Goal: Task Accomplishment & Management: Use online tool/utility

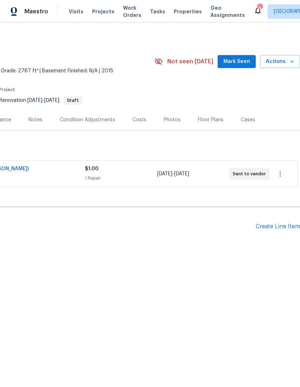
scroll to position [0, 106]
click at [275, 226] on div "Create Line Item" at bounding box center [278, 226] width 44 height 7
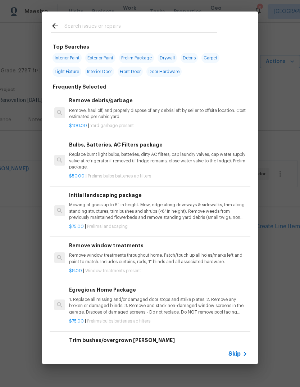
click at [148, 209] on p "Mowing of grass up to 6" in height. Mow, edge along driveways & sidewalks, trim…" at bounding box center [158, 211] width 178 height 18
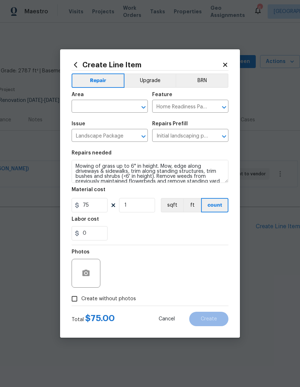
click at [110, 105] on input "text" at bounding box center [100, 106] width 56 height 11
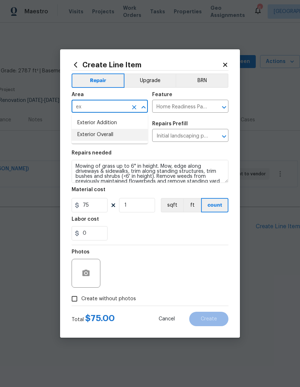
click at [120, 135] on li "Exterior Overall" at bounding box center [110, 135] width 76 height 12
type input "Exterior Overall"
click at [158, 240] on div "0" at bounding box center [150, 233] width 157 height 14
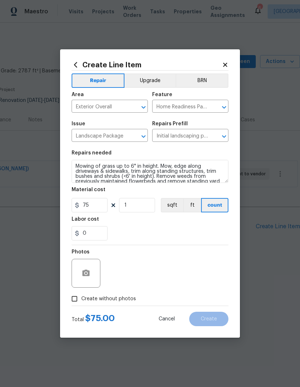
click at [87, 296] on span "Create without photos" at bounding box center [108, 299] width 55 height 8
click at [81, 296] on input "Create without photos" at bounding box center [75, 299] width 14 height 14
checkbox input "true"
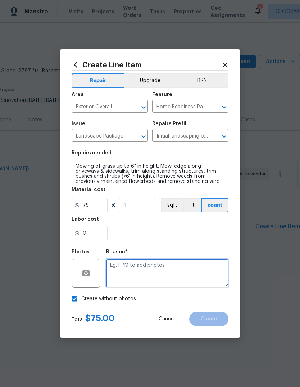
click at [161, 274] on textarea at bounding box center [167, 273] width 122 height 29
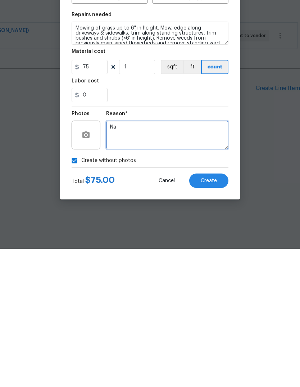
type textarea "Na"
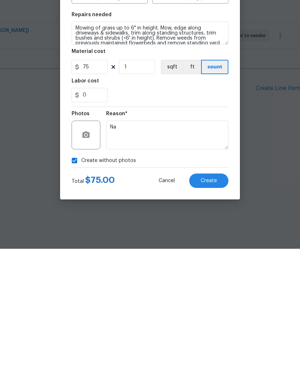
click at [214, 316] on span "Create" at bounding box center [209, 318] width 16 height 5
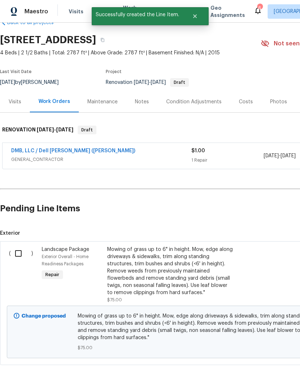
scroll to position [18, 0]
click at [17, 255] on input "checkbox" at bounding box center [21, 253] width 21 height 15
checkbox input "true"
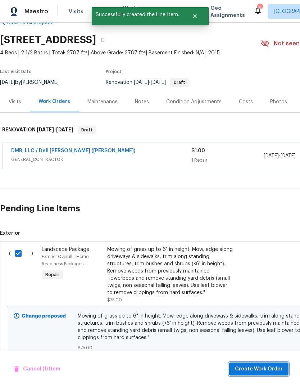
click at [263, 369] on span "Create Work Order" at bounding box center [259, 368] width 48 height 9
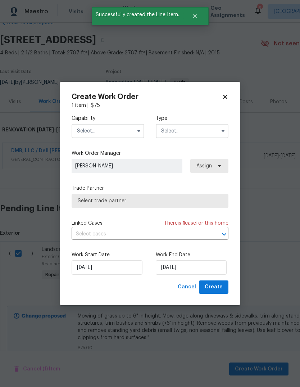
click at [131, 130] on input "text" at bounding box center [108, 131] width 73 height 14
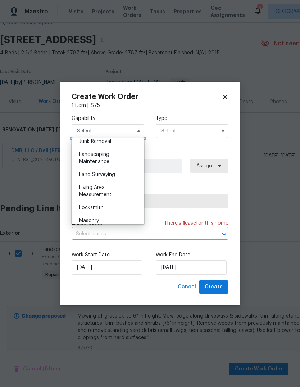
scroll to position [463, 0]
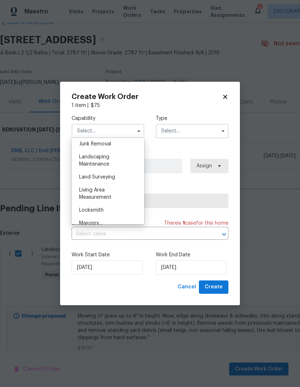
click at [123, 161] on div "Landscaping Maintenance" at bounding box center [107, 160] width 69 height 20
type input "Landscaping Maintenance"
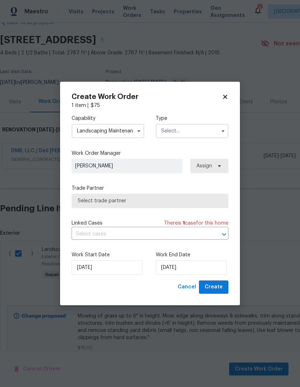
click at [212, 126] on input "text" at bounding box center [192, 131] width 73 height 14
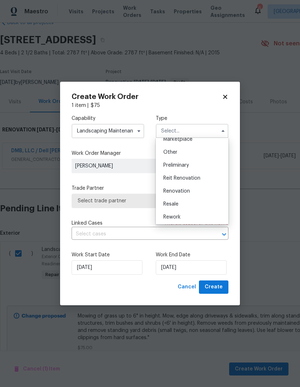
scroll to position [138, 0]
click at [199, 195] on div "Renovation" at bounding box center [192, 189] width 69 height 13
type input "Renovation"
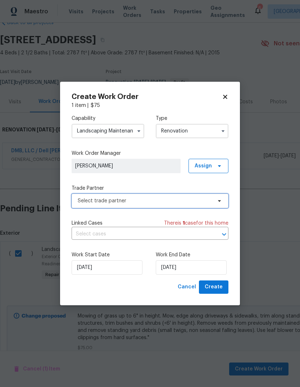
click at [215, 203] on span at bounding box center [218, 201] width 8 height 6
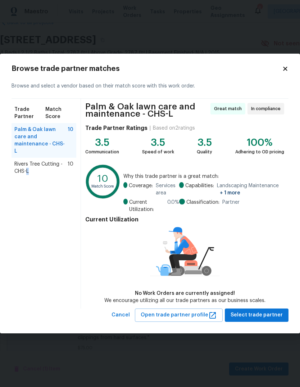
click at [60, 233] on div "Trade Partner Match Score Palm & Oak lawn care and maintenance - CHS-L 10 River…" at bounding box center [46, 204] width 69 height 210
click at [183, 168] on div "10 Match Score Why this trade partner is a great match: Coverage: Services area…" at bounding box center [184, 188] width 199 height 49
click at [58, 138] on span "Palm & Oak lawn care and maintenance - CHS-L" at bounding box center [40, 140] width 53 height 29
click at [288, 72] on icon at bounding box center [285, 68] width 6 height 6
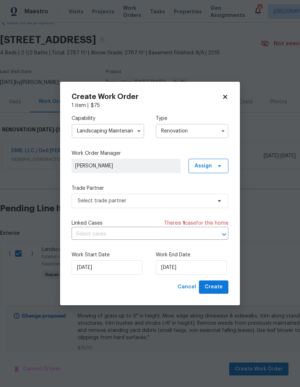
click at [231, 96] on div "Create Work Order 1 item | $ 75 Capability Landscaping Maintenance Type Renovat…" at bounding box center [150, 193] width 180 height 223
click at [224, 99] on icon at bounding box center [225, 97] width 6 height 6
checkbox input "false"
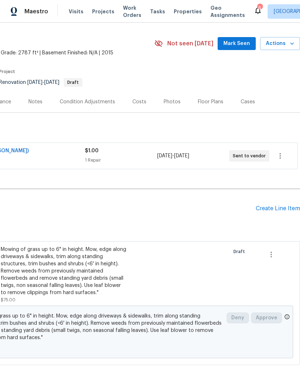
scroll to position [18, 106]
click at [272, 211] on div "Create Line Item" at bounding box center [278, 208] width 44 height 7
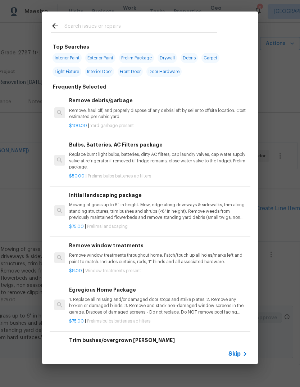
click at [178, 24] on input "text" at bounding box center [140, 27] width 153 height 11
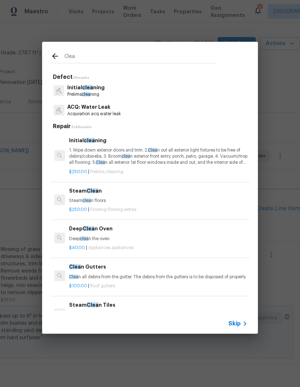
type input "Clean"
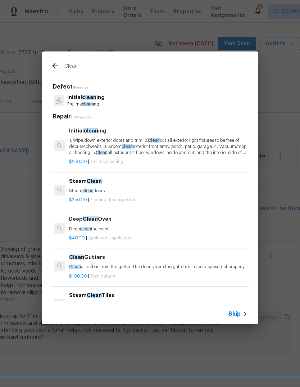
click at [187, 141] on p "1. Wipe down exterior doors and trim. 2. Clean out all exterior light fixtures …" at bounding box center [158, 146] width 178 height 18
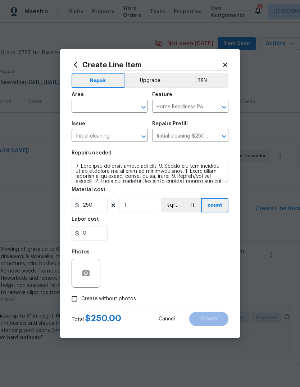
click at [116, 105] on input "text" at bounding box center [100, 106] width 56 height 11
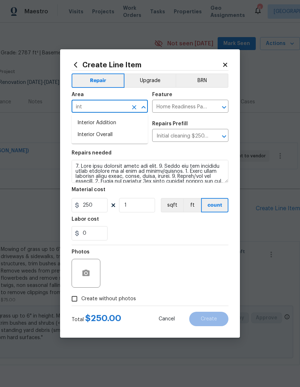
click at [126, 132] on li "Interior Overall" at bounding box center [110, 135] width 76 height 12
type input "Interior Overall"
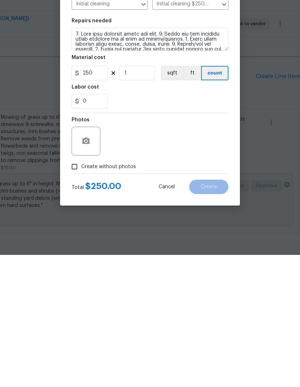
click at [129, 295] on span "Create without photos" at bounding box center [108, 299] width 55 height 8
click at [81, 292] on input "Create without photos" at bounding box center [75, 299] width 14 height 14
checkbox input "true"
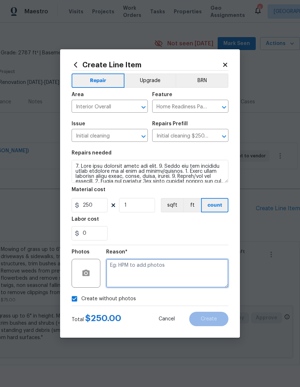
click at [147, 277] on textarea at bounding box center [167, 273] width 122 height 29
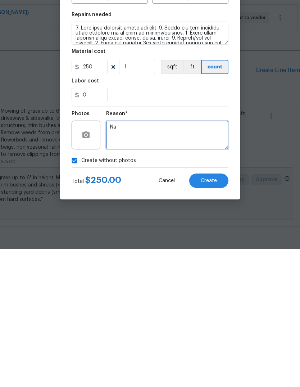
type textarea "Na"
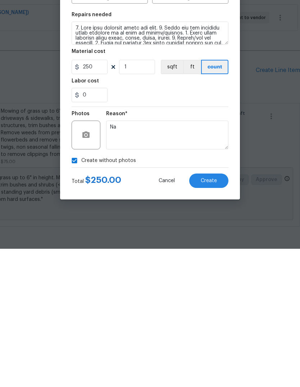
click at [211, 316] on span "Create" at bounding box center [209, 318] width 16 height 5
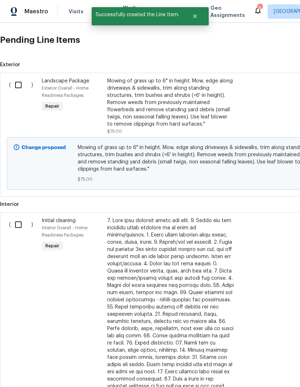
scroll to position [186, 0]
click at [24, 217] on input "checkbox" at bounding box center [21, 224] width 21 height 15
checkbox input "true"
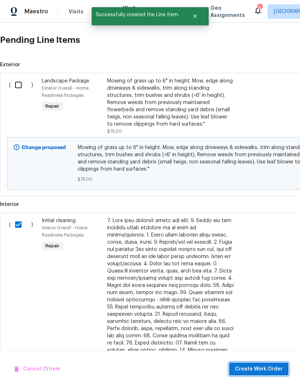
click at [276, 368] on span "Create Work Order" at bounding box center [259, 368] width 48 height 9
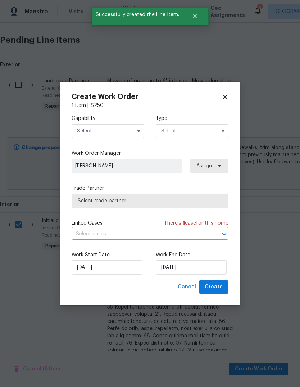
click at [128, 135] on input "text" at bounding box center [108, 131] width 73 height 14
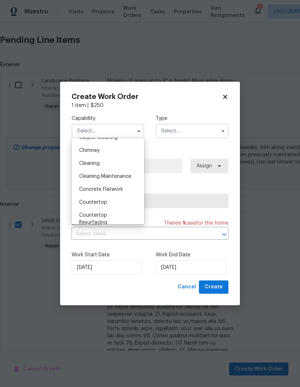
scroll to position [87, 0]
click at [130, 171] on div "Cleaning Maintenance" at bounding box center [107, 175] width 69 height 13
type input "Cleaning Maintenance"
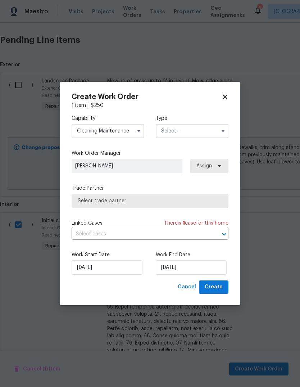
click at [216, 132] on input "text" at bounding box center [192, 131] width 73 height 14
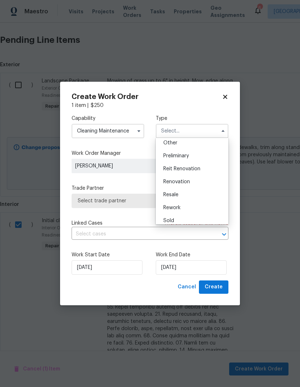
scroll to position [148, 0]
click at [199, 181] on div "Renovation" at bounding box center [192, 179] width 69 height 13
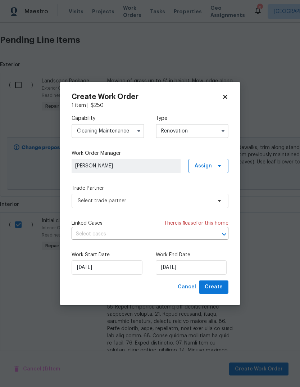
type input "Renovation"
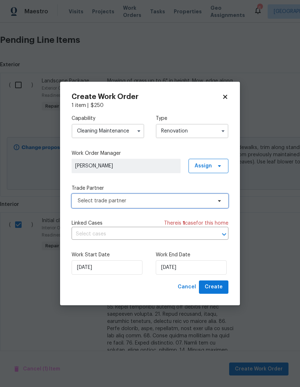
click at [221, 200] on icon at bounding box center [220, 201] width 6 height 6
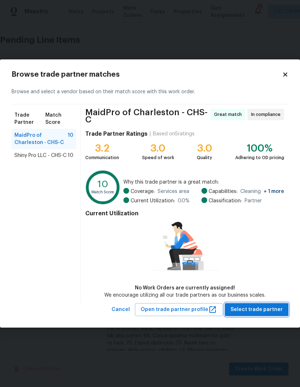
click at [267, 313] on span "Select trade partner" at bounding box center [257, 309] width 52 height 9
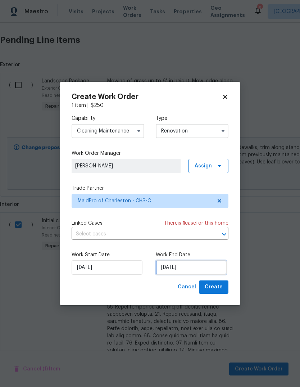
click at [211, 265] on input "[DATE]" at bounding box center [191, 267] width 71 height 14
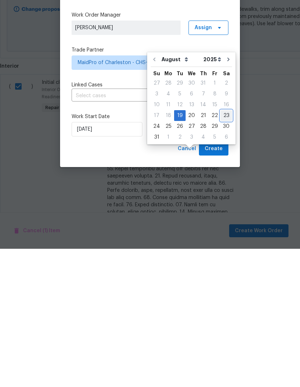
click at [223, 249] on div "23" at bounding box center [227, 254] width 12 height 10
type input "[DATE]"
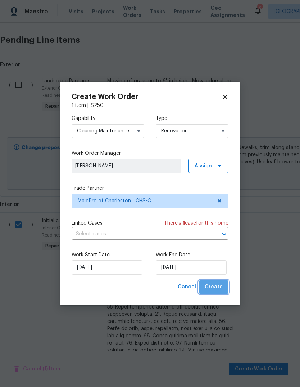
click at [222, 285] on span "Create" at bounding box center [214, 286] width 18 height 9
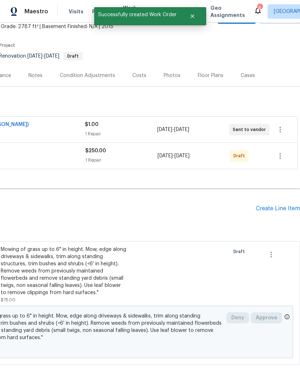
scroll to position [44, 106]
click at [282, 147] on button "button" at bounding box center [280, 155] width 17 height 17
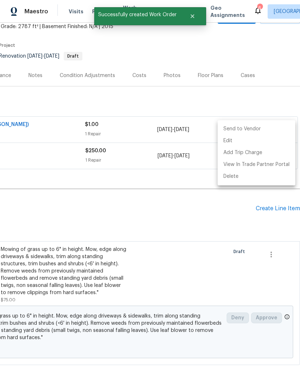
click at [263, 131] on li "Send to Vendor" at bounding box center [257, 129] width 78 height 12
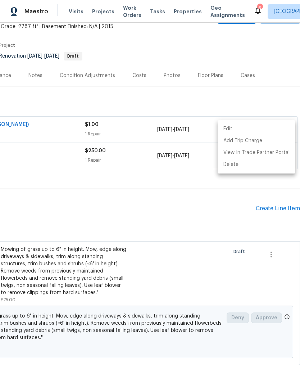
click at [162, 204] on div at bounding box center [150, 193] width 300 height 387
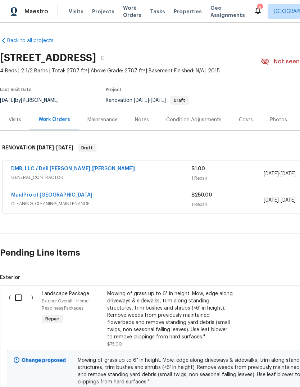
scroll to position [0, 0]
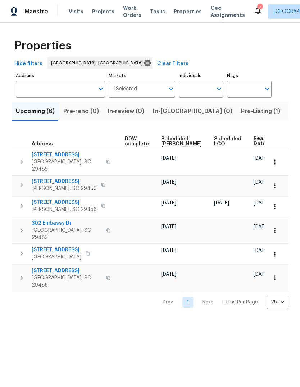
scroll to position [0, 189]
click at [175, 144] on span "Scheduled COE" at bounding box center [182, 141] width 41 height 10
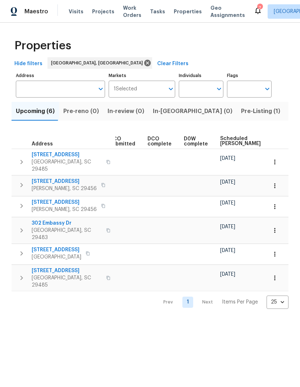
scroll to position [0, 136]
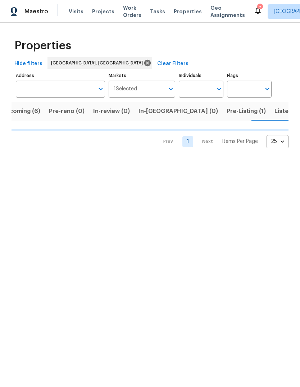
scroll to position [0, 15]
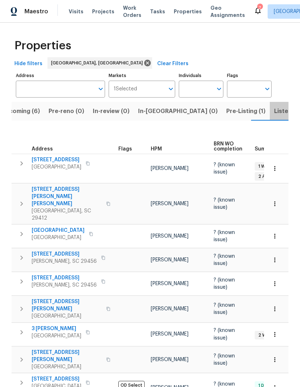
click at [274, 112] on span "Listed (13)" at bounding box center [288, 111] width 29 height 10
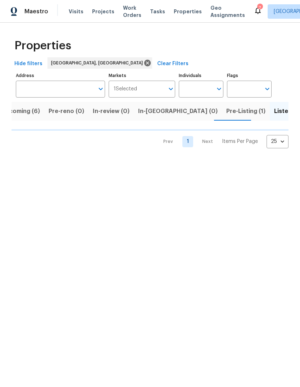
click at [29, 110] on span "Upcoming (6)" at bounding box center [20, 111] width 39 height 10
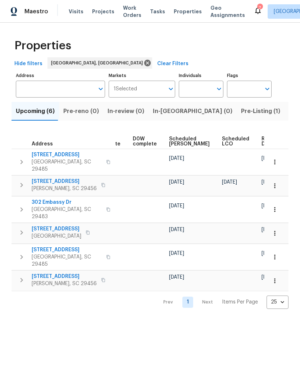
scroll to position [0, 181]
